Goal: Information Seeking & Learning: Learn about a topic

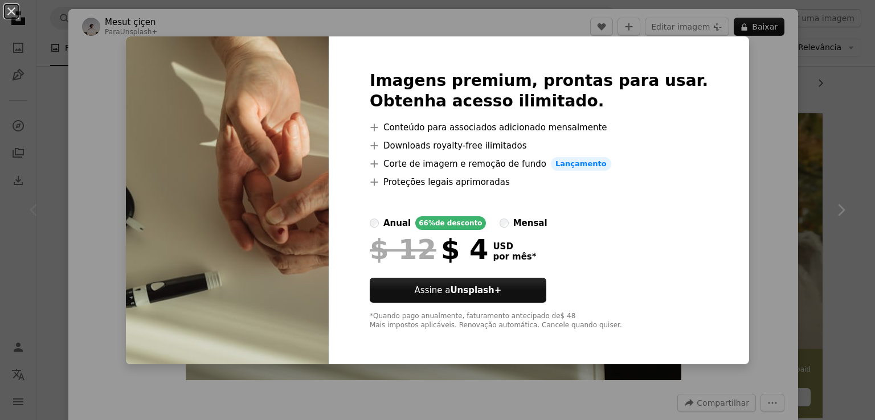
scroll to position [57, 0]
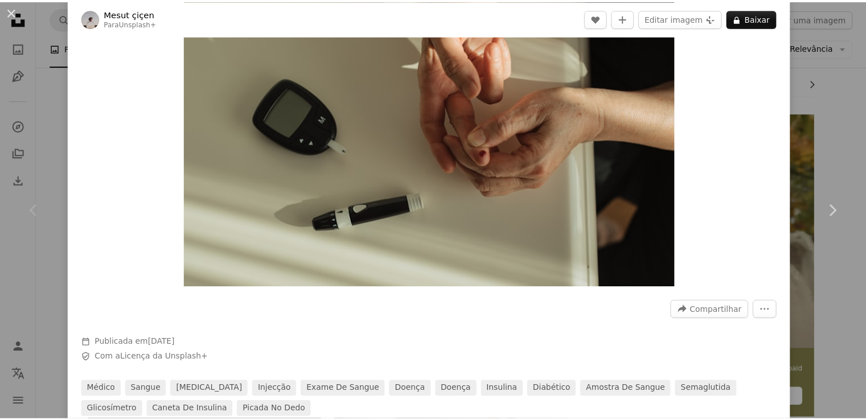
scroll to position [114, 0]
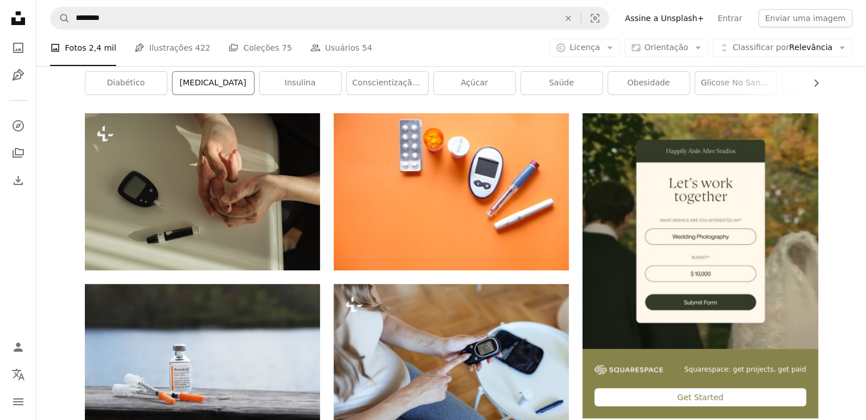
click at [230, 91] on link "[MEDICAL_DATA]" at bounding box center [213, 83] width 81 height 23
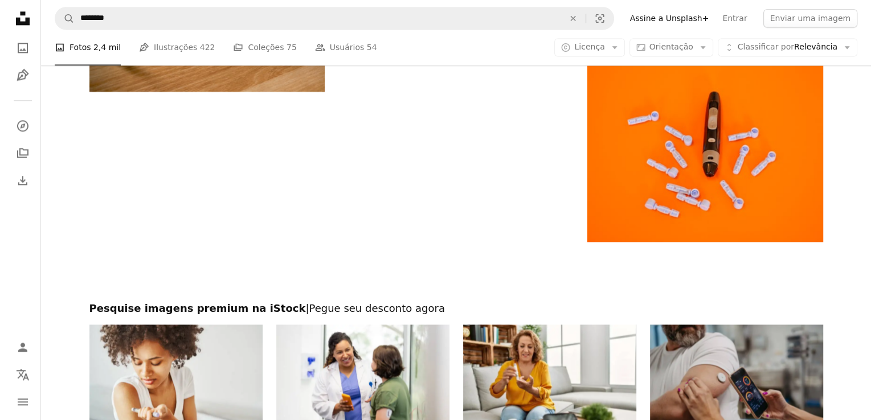
scroll to position [1594, 0]
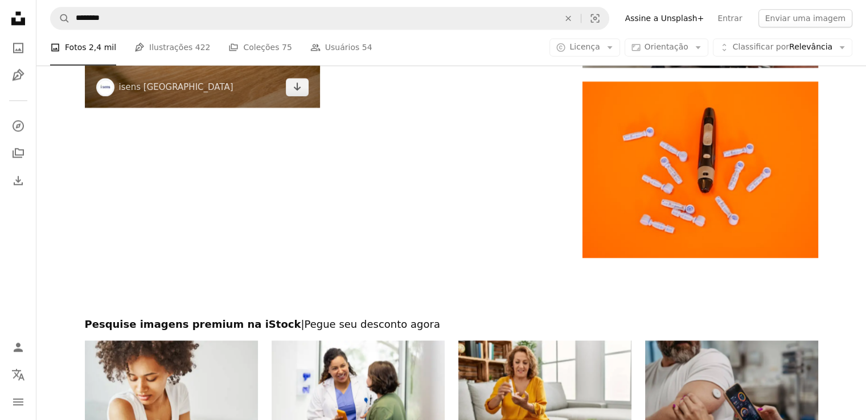
click at [203, 85] on img at bounding box center [202, 17] width 235 height 181
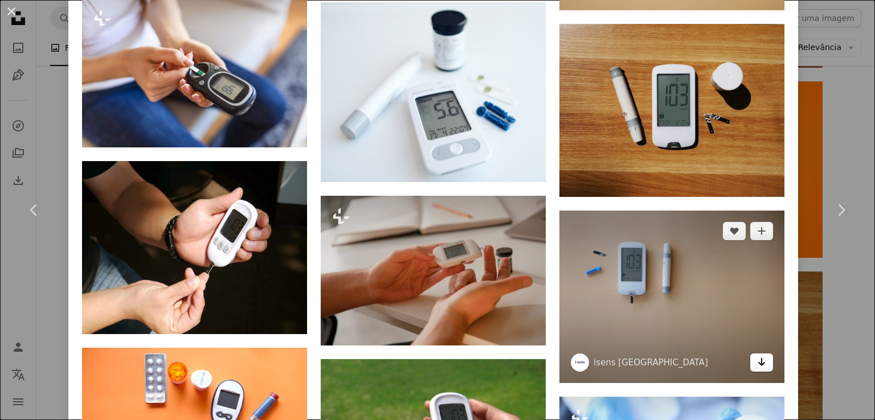
scroll to position [1594, 0]
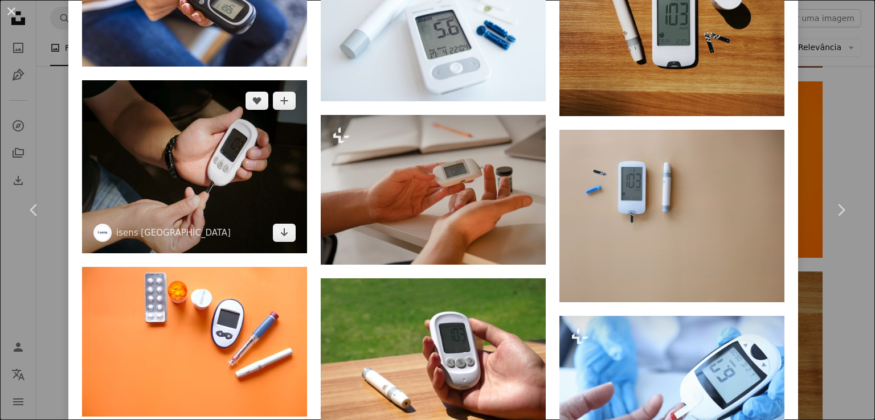
click at [260, 115] on img at bounding box center [194, 166] width 225 height 173
